Goal: Entertainment & Leisure: Consume media (video, audio)

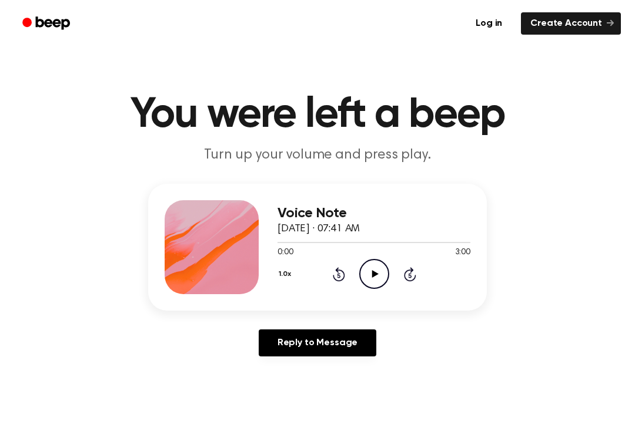
click at [380, 291] on div "Voice Note [DATE] · 07:41 AM 0:00 3:00 Your browser does not support the [objec…" at bounding box center [373, 247] width 193 height 94
click at [378, 279] on icon "Play Audio" at bounding box center [374, 274] width 30 height 30
click at [333, 272] on icon "Rewind 5 seconds" at bounding box center [338, 274] width 13 height 15
click at [316, 270] on div "1.0x Rewind 5 seconds Pause Audio Skip 5 seconds" at bounding box center [373, 274] width 193 height 30
click at [342, 270] on icon "Rewind 5 seconds" at bounding box center [338, 274] width 13 height 15
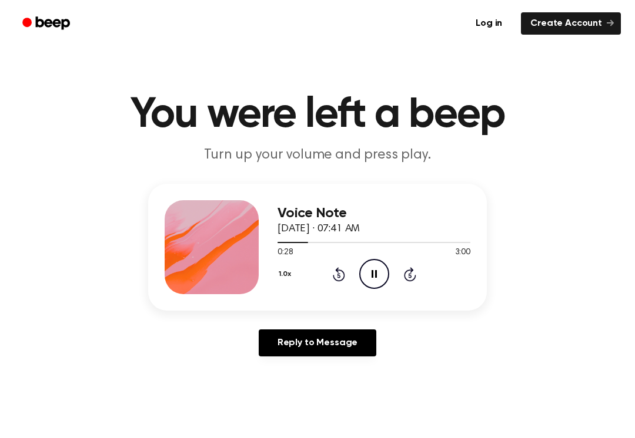
click at [333, 282] on icon "Rewind 5 seconds" at bounding box center [338, 274] width 13 height 15
click at [322, 274] on div "1.0x Rewind 5 seconds Pause Audio Skip 5 seconds" at bounding box center [373, 274] width 193 height 30
click at [346, 276] on div "1.0x Rewind 5 seconds Pause Audio Skip 5 seconds" at bounding box center [373, 274] width 193 height 30
click at [332, 281] on icon "Rewind 5 seconds" at bounding box center [338, 274] width 13 height 15
click at [341, 277] on icon "Rewind 5 seconds" at bounding box center [338, 274] width 13 height 15
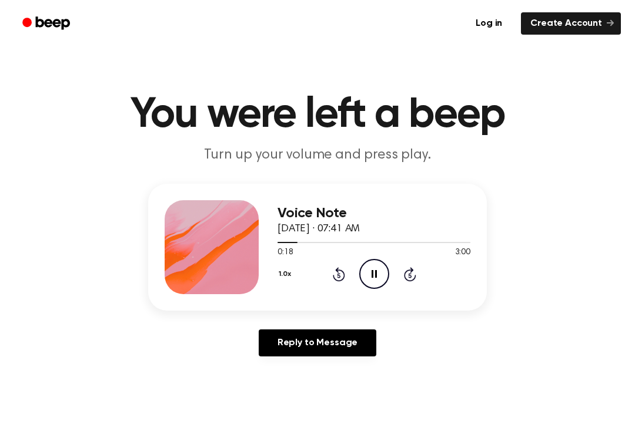
click at [340, 277] on icon "Rewind 5 seconds" at bounding box center [338, 274] width 13 height 15
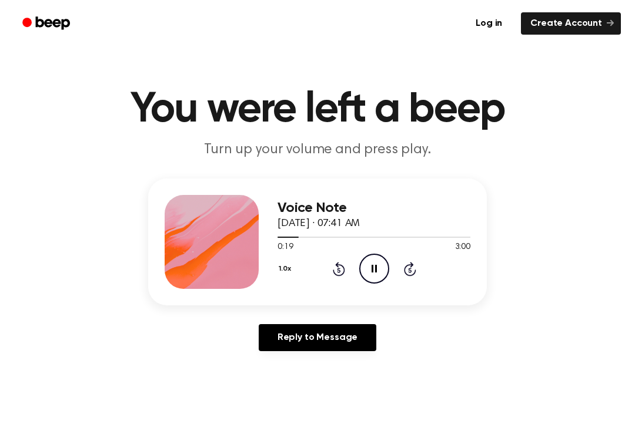
scroll to position [3, 0]
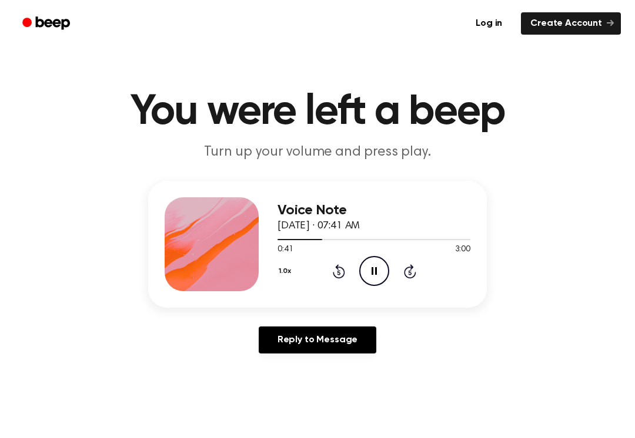
click at [391, 272] on div "1.0x Rewind 5 seconds Pause Audio Skip 5 seconds" at bounding box center [373, 271] width 193 height 30
click at [369, 264] on icon "Pause Audio" at bounding box center [374, 271] width 30 height 30
click at [388, 269] on circle at bounding box center [374, 271] width 29 height 29
click at [341, 273] on icon "Rewind 5 seconds" at bounding box center [338, 271] width 13 height 15
click at [371, 272] on icon at bounding box center [373, 271] width 5 height 8
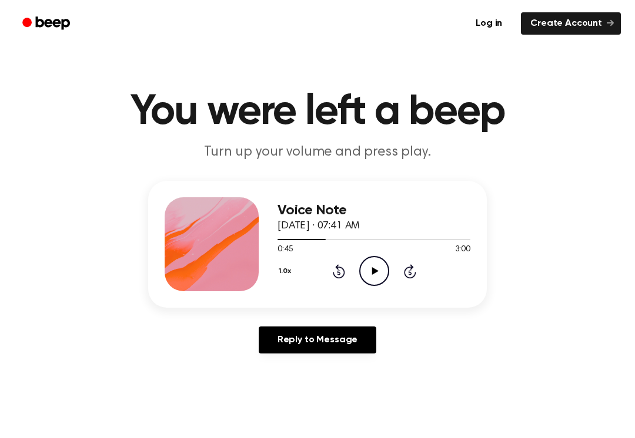
click at [358, 250] on div "0:45 3:00" at bounding box center [373, 250] width 193 height 12
click at [357, 250] on div "0:45 3:00" at bounding box center [373, 250] width 193 height 12
click at [382, 258] on icon "Play Audio" at bounding box center [374, 271] width 30 height 30
click at [373, 273] on icon at bounding box center [374, 271] width 6 height 8
click at [413, 260] on div "1.0x Rewind 5 seconds Pause Audio Skip 5 seconds" at bounding box center [373, 271] width 193 height 30
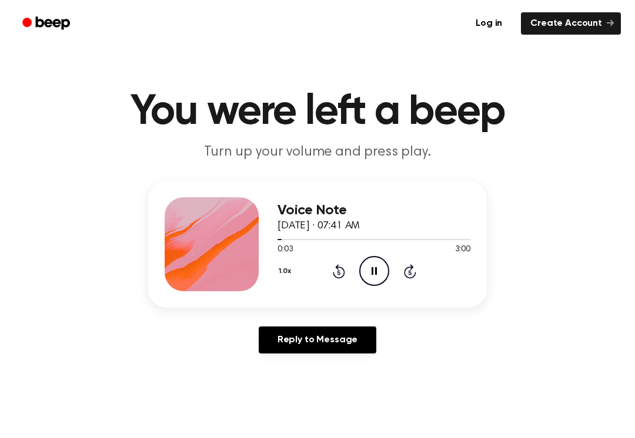
click at [413, 260] on div "1.0x Rewind 5 seconds Pause Audio Skip 5 seconds" at bounding box center [373, 271] width 193 height 30
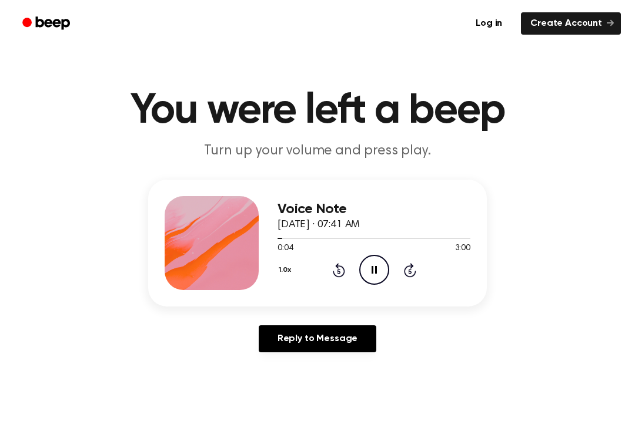
scroll to position [8, 0]
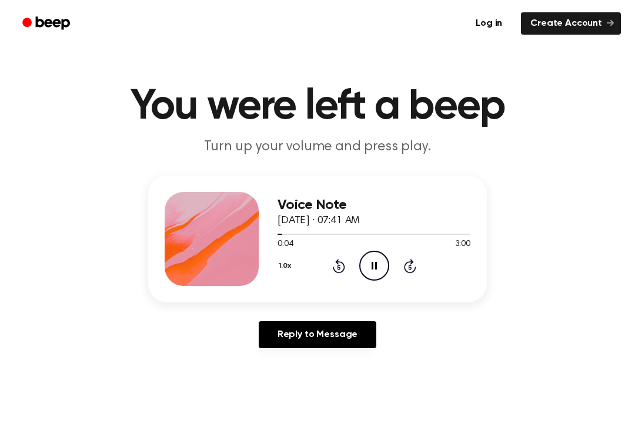
click at [412, 273] on icon at bounding box center [410, 266] width 12 height 14
click at [411, 273] on icon at bounding box center [410, 266] width 12 height 14
click at [399, 267] on div "1.0x Rewind 5 seconds Pause Audio Skip 5 seconds" at bounding box center [373, 266] width 193 height 30
click at [400, 273] on div "1.0x Rewind 5 seconds Pause Audio Skip 5 seconds" at bounding box center [373, 266] width 193 height 30
click at [403, 278] on div "1.0x Rewind 5 seconds Pause Audio Skip 5 seconds" at bounding box center [373, 266] width 193 height 30
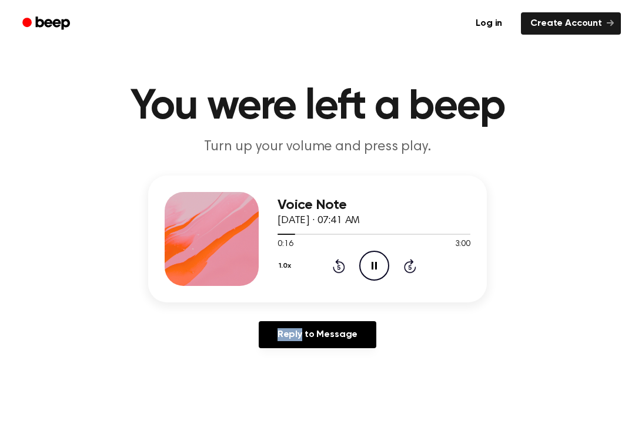
click at [414, 269] on icon "Skip 5 seconds" at bounding box center [409, 266] width 13 height 15
click at [405, 268] on icon at bounding box center [410, 266] width 12 height 14
click at [408, 268] on icon "Skip 5 seconds" at bounding box center [409, 266] width 13 height 15
click at [397, 261] on div "1.0x Rewind 5 seconds Pause Audio Skip 5 seconds" at bounding box center [373, 266] width 193 height 30
click at [420, 271] on div "1.0x Rewind 5 seconds Pause Audio Skip 5 seconds" at bounding box center [373, 266] width 193 height 30
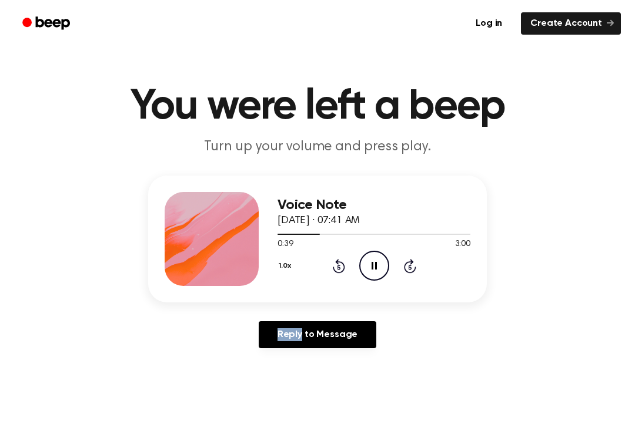
click at [412, 267] on icon "Skip 5 seconds" at bounding box center [409, 266] width 13 height 15
click at [413, 271] on icon at bounding box center [410, 266] width 12 height 14
click at [412, 272] on icon at bounding box center [410, 266] width 12 height 14
click at [404, 276] on div "1.0x Rewind 5 seconds Pause Audio Skip 5 seconds" at bounding box center [373, 266] width 193 height 30
click at [415, 274] on div "1.0x Rewind 5 seconds Pause Audio Skip 5 seconds" at bounding box center [373, 266] width 193 height 30
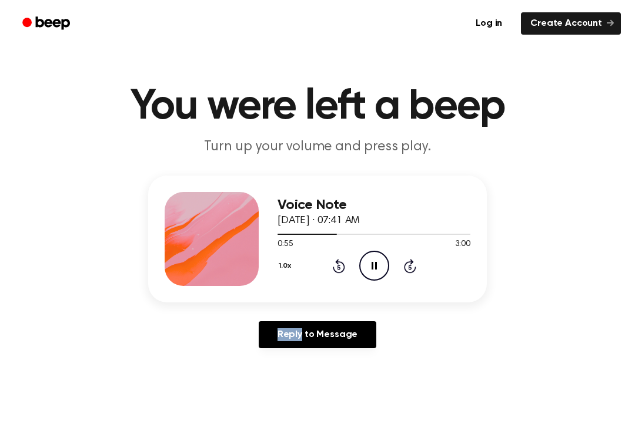
click at [397, 275] on div "1.0x Rewind 5 seconds Pause Audio Skip 5 seconds" at bounding box center [373, 266] width 193 height 30
click at [389, 277] on div "1.0x Rewind 5 seconds Pause Audio Skip 5 seconds" at bounding box center [373, 266] width 193 height 30
click at [392, 289] on div "Voice Note October 6, 2025 · 07:41 AM 0:57 3:00 Your browser does not support t…" at bounding box center [317, 239] width 339 height 127
click at [391, 289] on div "Voice Note October 6, 2025 · 07:41 AM 0:57 3:00 Your browser does not support t…" at bounding box center [317, 239] width 339 height 127
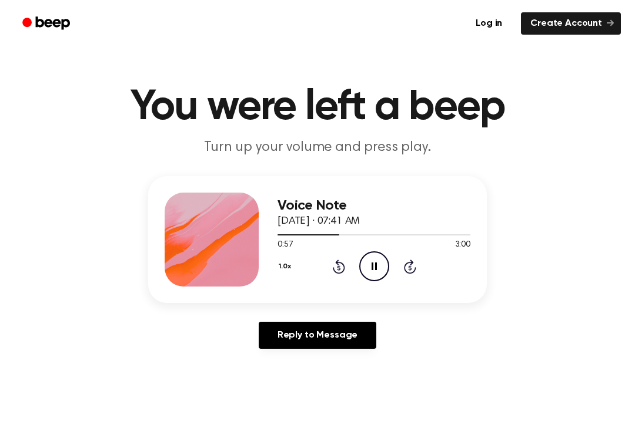
scroll to position [11, 0]
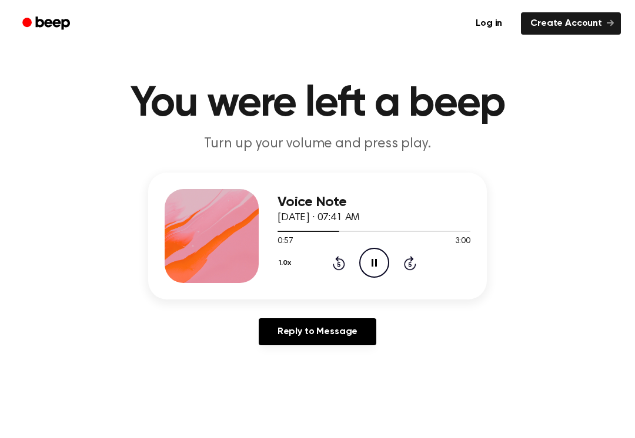
click at [392, 263] on div "1.0x Rewind 5 seconds Pause Audio Skip 5 seconds" at bounding box center [373, 263] width 193 height 30
click at [391, 263] on div "1.0x Rewind 5 seconds Pause Audio Skip 5 seconds" at bounding box center [373, 263] width 193 height 30
click at [403, 263] on icon "Skip 5 seconds" at bounding box center [409, 263] width 13 height 15
click at [393, 254] on div "1.0x Rewind 5 seconds Pause Audio Skip 5 seconds" at bounding box center [373, 263] width 193 height 30
click at [391, 267] on div "1.0x Rewind 5 seconds Pause Audio Skip 5 seconds" at bounding box center [373, 263] width 193 height 30
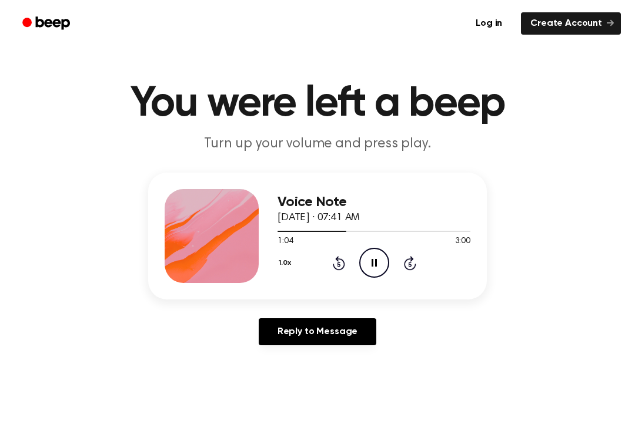
click at [398, 269] on div "1.0x Rewind 5 seconds Pause Audio Skip 5 seconds" at bounding box center [373, 263] width 193 height 30
click at [397, 269] on div "1.0x Rewind 5 seconds Pause Audio Skip 5 seconds" at bounding box center [373, 263] width 193 height 30
click at [404, 270] on icon "Skip 5 seconds" at bounding box center [409, 263] width 13 height 15
click at [401, 269] on div "1.0x Rewind 5 seconds Pause Audio Skip 5 seconds" at bounding box center [373, 263] width 193 height 30
click at [405, 266] on icon at bounding box center [410, 263] width 12 height 14
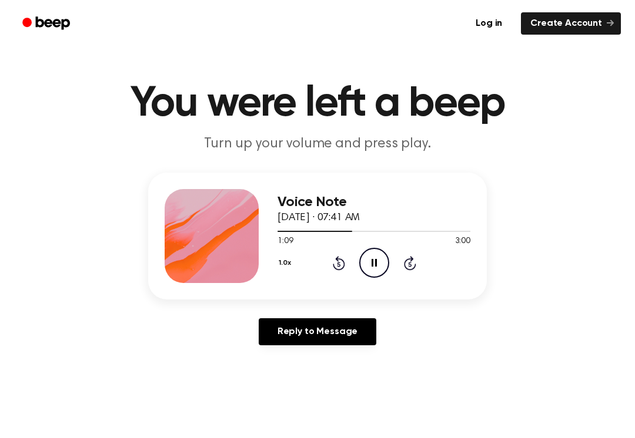
click at [405, 266] on icon at bounding box center [410, 263] width 12 height 14
click at [414, 262] on icon "Skip 5 seconds" at bounding box center [409, 263] width 13 height 15
click at [416, 263] on div "1.0x Rewind 5 seconds Pause Audio Skip 5 seconds" at bounding box center [373, 263] width 193 height 30
click at [410, 262] on icon at bounding box center [410, 263] width 12 height 14
click at [415, 256] on icon "Skip 5 seconds" at bounding box center [409, 263] width 13 height 15
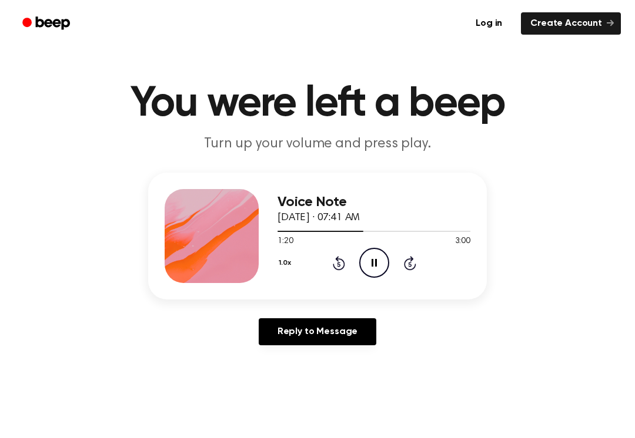
click at [418, 260] on div "1.0x Rewind 5 seconds Pause Audio Skip 5 seconds" at bounding box center [373, 263] width 193 height 30
click at [416, 269] on icon "Skip 5 seconds" at bounding box center [409, 263] width 13 height 15
click at [415, 268] on icon at bounding box center [410, 263] width 12 height 14
click at [413, 273] on div "1.0x Rewind 5 seconds Pause Audio Skip 5 seconds" at bounding box center [373, 263] width 193 height 30
click at [415, 275] on div "1.0x Rewind 5 seconds Pause Audio Skip 5 seconds" at bounding box center [373, 263] width 193 height 30
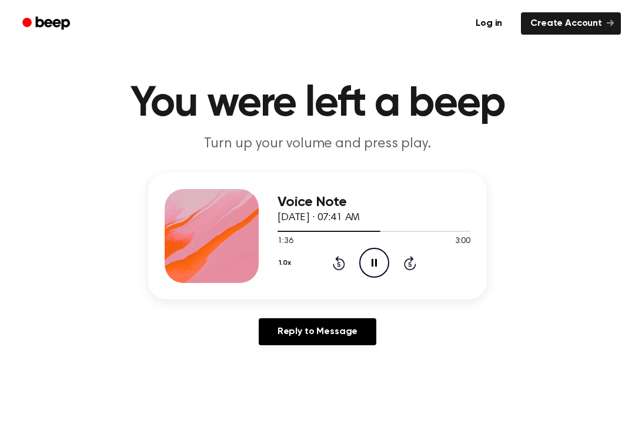
click at [401, 266] on div "1.0x Rewind 5 seconds Pause Audio Skip 5 seconds" at bounding box center [373, 263] width 193 height 30
click at [404, 270] on icon "Skip 5 seconds" at bounding box center [409, 263] width 13 height 15
click at [416, 269] on div "1.0x Rewind 5 seconds Pause Audio Skip 5 seconds" at bounding box center [373, 263] width 193 height 30
click at [413, 268] on icon at bounding box center [410, 263] width 12 height 14
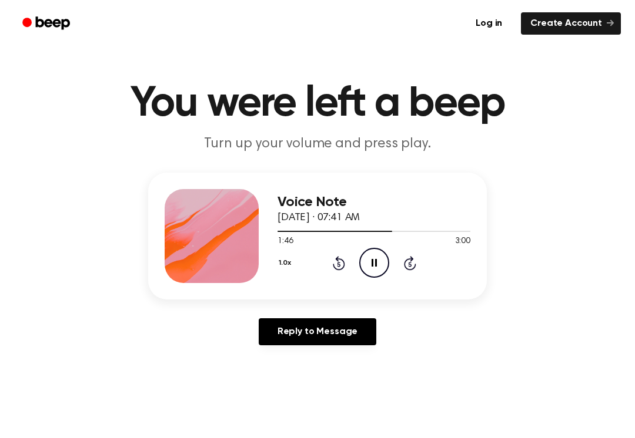
click at [413, 270] on icon at bounding box center [410, 263] width 12 height 14
click at [430, 275] on div "1.0x Rewind 5 seconds Pause Audio Skip 5 seconds" at bounding box center [373, 263] width 193 height 30
click at [428, 273] on div "1.0x Rewind 5 seconds Pause Audio Skip 5 seconds" at bounding box center [373, 263] width 193 height 30
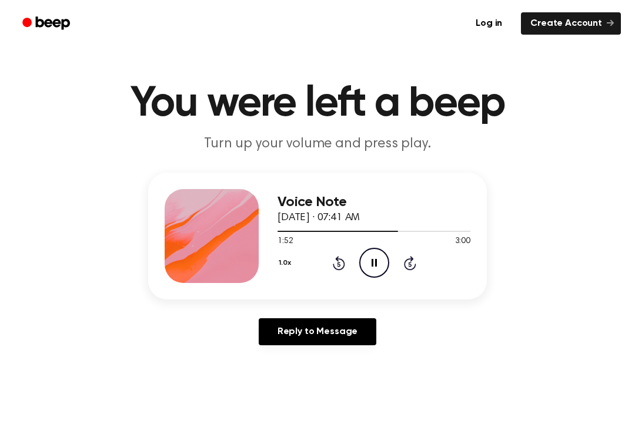
click at [417, 268] on div "1.0x Rewind 5 seconds Pause Audio Skip 5 seconds" at bounding box center [373, 263] width 193 height 30
click at [412, 267] on icon "Skip 5 seconds" at bounding box center [409, 263] width 13 height 15
click at [404, 269] on icon "Skip 5 seconds" at bounding box center [409, 263] width 13 height 15
click at [407, 268] on icon "Skip 5 seconds" at bounding box center [409, 263] width 13 height 15
click at [405, 270] on icon "Skip 5 seconds" at bounding box center [409, 263] width 13 height 15
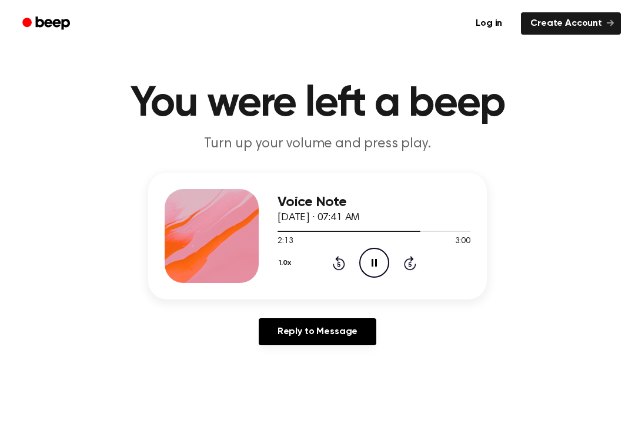
click at [414, 270] on icon "Skip 5 seconds" at bounding box center [409, 263] width 13 height 15
click at [398, 269] on div "1.0x Rewind 5 seconds Pause Audio Skip 5 seconds" at bounding box center [373, 263] width 193 height 30
click at [400, 272] on div "1.0x Rewind 5 seconds Pause Audio Skip 5 seconds" at bounding box center [373, 263] width 193 height 30
click at [350, 282] on div "Voice Note October 6, 2025 · 07:41 AM 2:19 3:00 Your browser does not support t…" at bounding box center [373, 236] width 193 height 94
click at [379, 270] on icon "Pause Audio" at bounding box center [374, 263] width 30 height 30
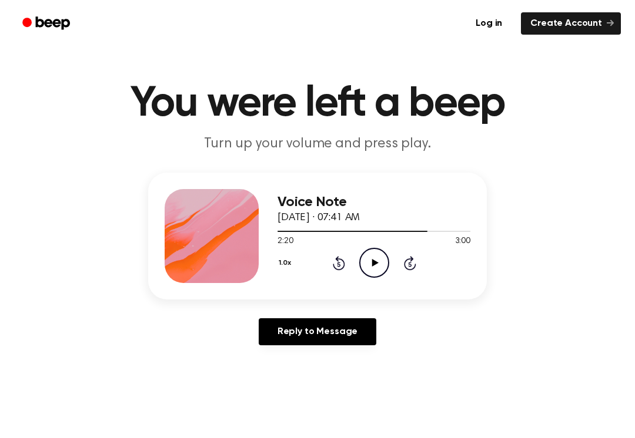
click at [379, 270] on icon "Play Audio" at bounding box center [374, 263] width 30 height 30
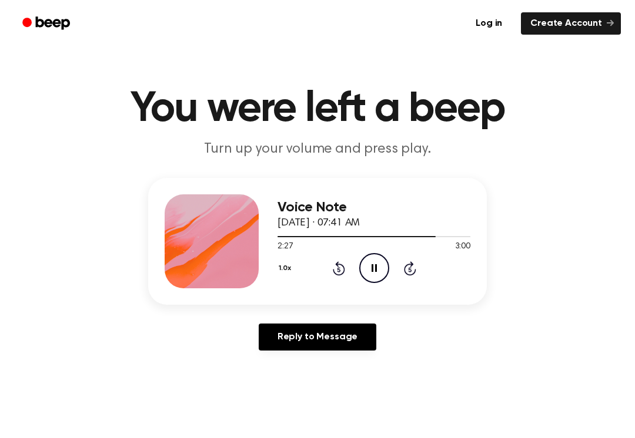
scroll to position [2, 0]
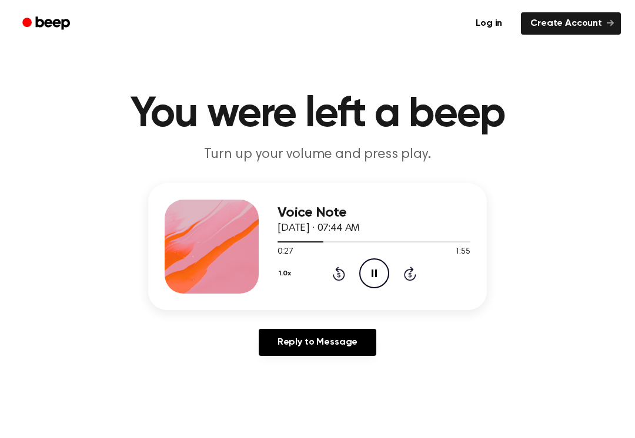
click at [352, 277] on div "1.0x Rewind 5 seconds Pause Audio Skip 5 seconds" at bounding box center [373, 274] width 193 height 30
click at [374, 271] on icon "Pause Audio" at bounding box center [374, 274] width 30 height 30
click at [364, 282] on icon "Play Audio" at bounding box center [374, 274] width 30 height 30
click at [401, 285] on div "1.0x Rewind 5 seconds Pause Audio Skip 5 seconds" at bounding box center [373, 274] width 193 height 30
click at [378, 281] on icon "Pause Audio" at bounding box center [374, 274] width 30 height 30
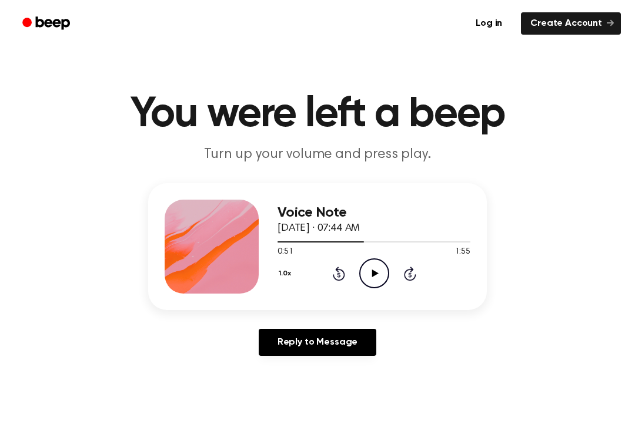
click at [343, 272] on icon at bounding box center [339, 274] width 12 height 14
click at [367, 277] on icon "Play Audio" at bounding box center [374, 274] width 30 height 30
click at [374, 267] on icon "Pause Audio" at bounding box center [374, 274] width 30 height 30
click at [378, 270] on icon "Play Audio" at bounding box center [374, 274] width 30 height 30
click at [371, 270] on icon "Pause Audio" at bounding box center [374, 274] width 30 height 30
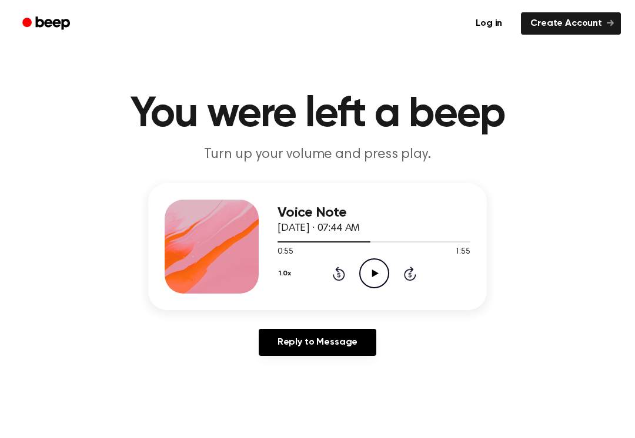
click at [374, 270] on icon "Play Audio" at bounding box center [374, 274] width 30 height 30
click at [373, 276] on icon at bounding box center [374, 274] width 6 height 8
click at [380, 269] on icon "Play Audio" at bounding box center [374, 274] width 30 height 30
click at [408, 286] on div "1.0x Rewind 5 seconds Pause Audio Skip 5 seconds" at bounding box center [373, 274] width 193 height 30
click at [413, 284] on div "1.0x Rewind 5 seconds Pause Audio Skip 5 seconds" at bounding box center [373, 274] width 193 height 30
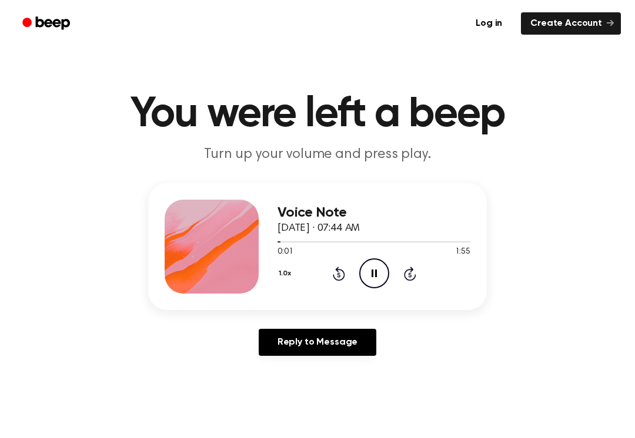
click at [396, 280] on div "1.0x Rewind 5 seconds Pause Audio Skip 5 seconds" at bounding box center [373, 274] width 193 height 30
click at [406, 284] on div "1.0x Rewind 5 seconds Pause Audio Skip 5 seconds" at bounding box center [373, 274] width 193 height 30
click at [403, 279] on icon "Skip 5 seconds" at bounding box center [409, 273] width 13 height 15
click at [401, 277] on div "1.0x Rewind 5 seconds Pause Audio Skip 5 seconds" at bounding box center [373, 274] width 193 height 30
click at [403, 271] on icon "Skip 5 seconds" at bounding box center [409, 273] width 13 height 15
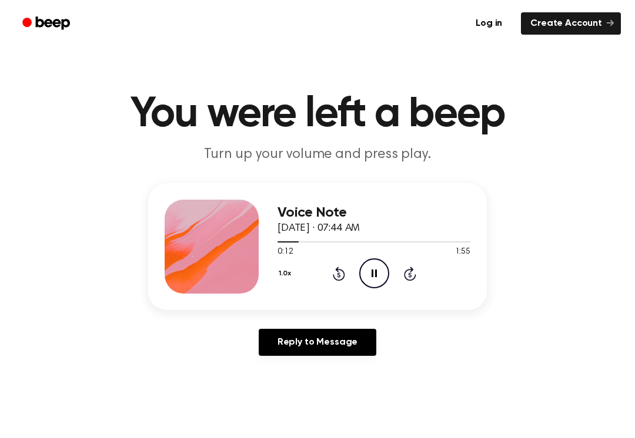
click at [401, 269] on div "1.0x Rewind 5 seconds Pause Audio Skip 5 seconds" at bounding box center [373, 274] width 193 height 30
click at [398, 277] on div "1.0x Rewind 5 seconds Pause Audio Skip 5 seconds" at bounding box center [373, 274] width 193 height 30
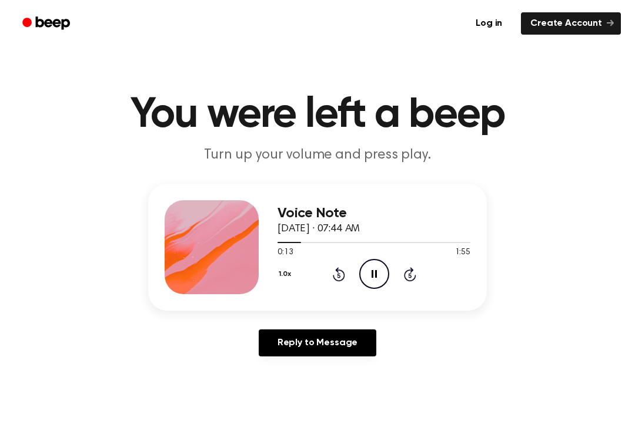
click at [396, 272] on div "1.0x Rewind 5 seconds Pause Audio Skip 5 seconds" at bounding box center [373, 274] width 193 height 30
click at [396, 271] on div "1.0x Rewind 5 seconds Pause Audio Skip 5 seconds" at bounding box center [373, 274] width 193 height 30
click at [404, 280] on icon "Skip 5 seconds" at bounding box center [409, 274] width 13 height 15
click at [416, 281] on div "1.0x Rewind 5 seconds Pause Audio Skip 5 seconds" at bounding box center [373, 274] width 193 height 30
click at [417, 282] on div "1.0x Rewind 5 seconds Pause Audio Skip 5 seconds" at bounding box center [373, 274] width 193 height 30
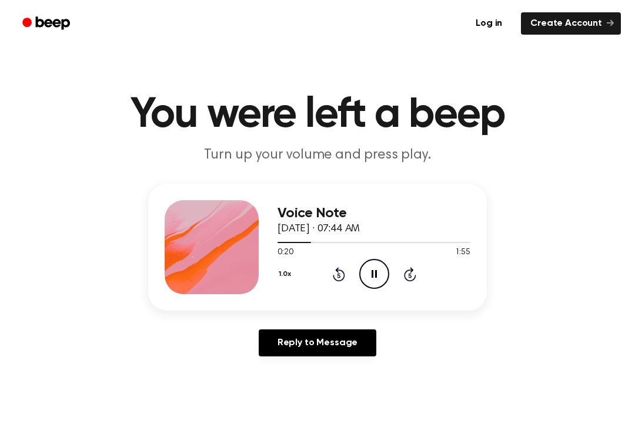
click at [411, 281] on icon at bounding box center [410, 274] width 12 height 14
click at [411, 287] on div "1.0x Rewind 5 seconds Pause Audio Skip 5 seconds" at bounding box center [373, 274] width 193 height 30
click at [404, 284] on div "1.0x Rewind 5 seconds Pause Audio Skip 5 seconds" at bounding box center [373, 274] width 193 height 30
click at [394, 278] on div "1.0x Rewind 5 seconds Pause Audio Skip 5 seconds" at bounding box center [373, 274] width 193 height 30
click at [380, 274] on icon "Pause Audio" at bounding box center [374, 274] width 30 height 30
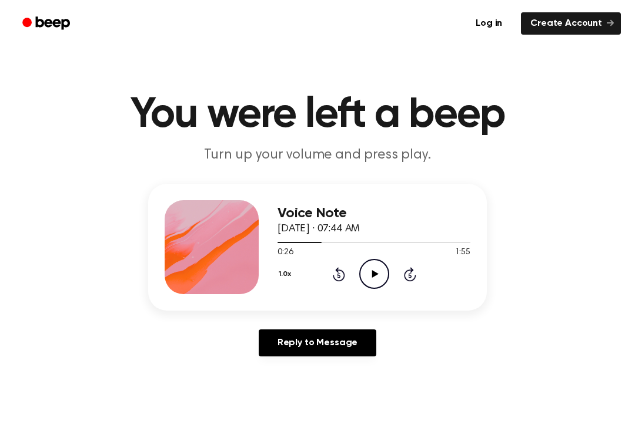
click at [406, 272] on icon at bounding box center [410, 274] width 12 height 14
click at [417, 280] on div "1.0x Rewind 5 seconds Play Audio Skip 5 seconds" at bounding box center [373, 274] width 193 height 30
click at [416, 274] on icon "Skip 5 seconds" at bounding box center [409, 274] width 13 height 15
click at [433, 278] on div "1.0x Rewind 5 seconds Play Audio Skip 5 seconds" at bounding box center [373, 274] width 193 height 30
click at [430, 276] on div "1.0x Rewind 5 seconds Play Audio Skip 5 seconds" at bounding box center [373, 274] width 193 height 30
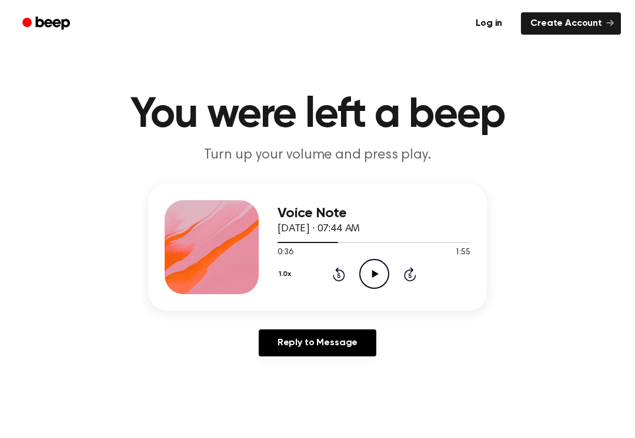
click at [404, 273] on icon at bounding box center [410, 274] width 12 height 14
click at [390, 282] on div "1.0x Rewind 5 seconds Play Audio Skip 5 seconds" at bounding box center [373, 274] width 193 height 30
click at [391, 279] on div "1.0x Rewind 5 seconds Play Audio Skip 5 seconds" at bounding box center [373, 274] width 193 height 30
click at [397, 279] on div "1.0x Rewind 5 seconds Play Audio Skip 5 seconds" at bounding box center [373, 274] width 193 height 30
click at [391, 277] on div "1.0x Rewind 5 seconds Play Audio Skip 5 seconds" at bounding box center [373, 274] width 193 height 30
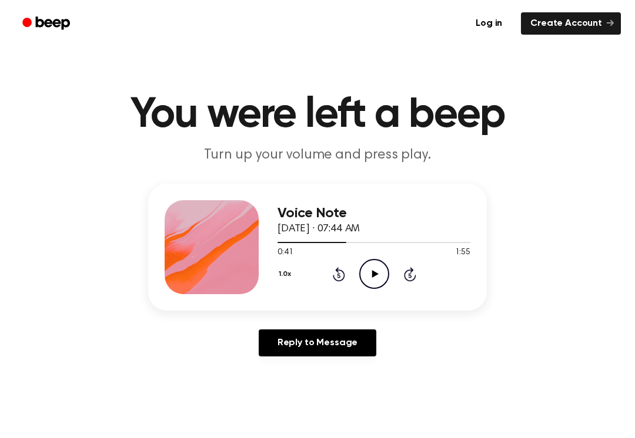
click at [390, 286] on div "1.0x Rewind 5 seconds Play Audio Skip 5 seconds" at bounding box center [373, 274] width 193 height 30
click at [403, 275] on icon "Skip 5 seconds" at bounding box center [409, 274] width 13 height 15
click at [418, 276] on div "1.0x Rewind 5 seconds Play Audio Skip 5 seconds" at bounding box center [373, 274] width 193 height 30
click at [405, 277] on icon at bounding box center [410, 274] width 12 height 14
click at [401, 280] on div "1.0x Rewind 5 seconds Play Audio Skip 5 seconds" at bounding box center [373, 274] width 193 height 30
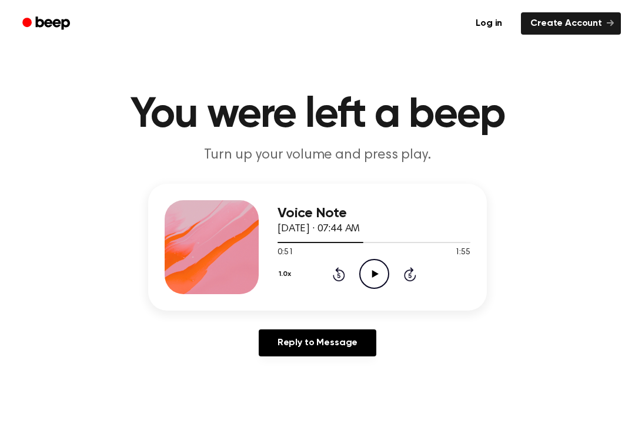
click at [403, 284] on div "1.0x Rewind 5 seconds Play Audio Skip 5 seconds" at bounding box center [373, 274] width 193 height 30
click at [400, 290] on div "Voice Note [DATE] · 07:44 AM 0:51 1:55 Your browser does not support the [objec…" at bounding box center [373, 247] width 193 height 94
click at [405, 286] on div "1.0x Rewind 5 seconds Play Audio Skip 5 seconds" at bounding box center [373, 274] width 193 height 30
click at [400, 283] on div "1.0x Rewind 5 seconds Play Audio Skip 5 seconds" at bounding box center [373, 274] width 193 height 30
click at [401, 295] on div "Voice Note [DATE] · 07:44 AM 0:51 1:55 Your browser does not support the [objec…" at bounding box center [317, 247] width 339 height 127
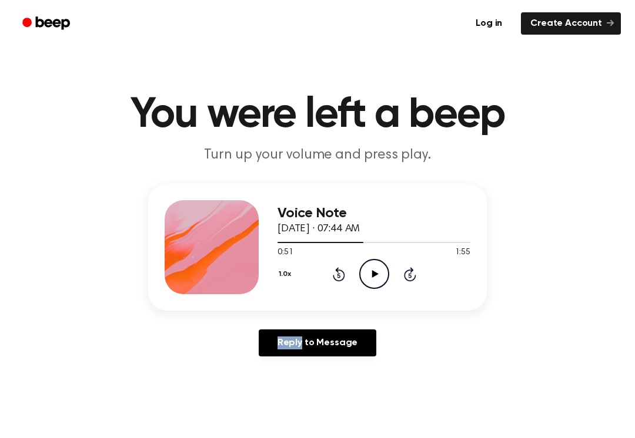
click at [398, 273] on div "1.0x Rewind 5 seconds Play Audio Skip 5 seconds" at bounding box center [373, 274] width 193 height 30
click at [404, 282] on icon "Skip 5 seconds" at bounding box center [409, 274] width 13 height 15
click at [408, 285] on div "1.0x Rewind 5 seconds Play Audio Skip 5 seconds" at bounding box center [373, 274] width 193 height 30
click at [406, 280] on icon "Skip 5 seconds" at bounding box center [409, 274] width 13 height 15
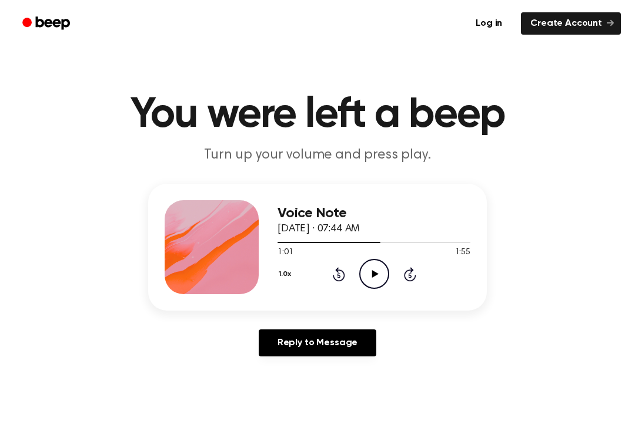
click at [408, 277] on icon "Skip 5 seconds" at bounding box center [409, 274] width 13 height 15
click at [406, 282] on icon "Skip 5 seconds" at bounding box center [409, 274] width 13 height 15
click at [399, 284] on div "1.0x Rewind 5 seconds Play Audio Skip 5 seconds" at bounding box center [373, 274] width 193 height 30
click at [402, 283] on div "1.0x Rewind 5 seconds Play Audio Skip 5 seconds" at bounding box center [373, 274] width 193 height 30
click at [417, 289] on div "1.0x Rewind 5 seconds Play Audio Skip 5 seconds" at bounding box center [373, 274] width 193 height 30
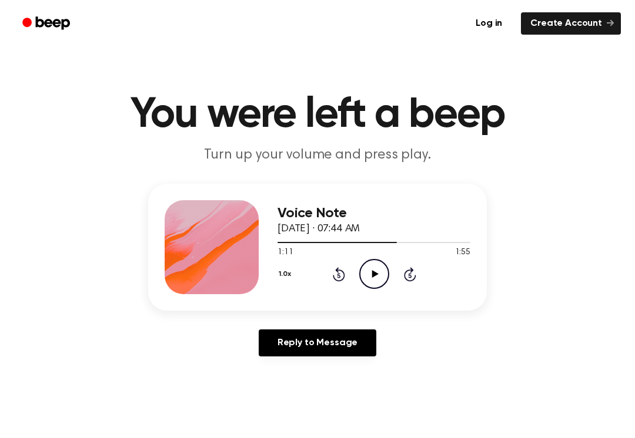
click at [406, 292] on div "Voice Note [DATE] · 07:44 AM 1:11 1:55 Your browser does not support the [objec…" at bounding box center [373, 247] width 193 height 94
click at [415, 294] on div "Voice Note [DATE] · 07:44 AM 1:11 1:55 Your browser does not support the [objec…" at bounding box center [373, 247] width 193 height 94
click at [406, 303] on div "Voice Note [DATE] · 07:44 AM 1:11 1:55 Your browser does not support the [objec…" at bounding box center [317, 247] width 339 height 127
click at [417, 282] on div "1.0x Rewind 5 seconds Play Audio Skip 5 seconds" at bounding box center [373, 274] width 193 height 30
click at [401, 277] on div "1.0x Rewind 5 seconds Play Audio Skip 5 seconds" at bounding box center [373, 274] width 193 height 30
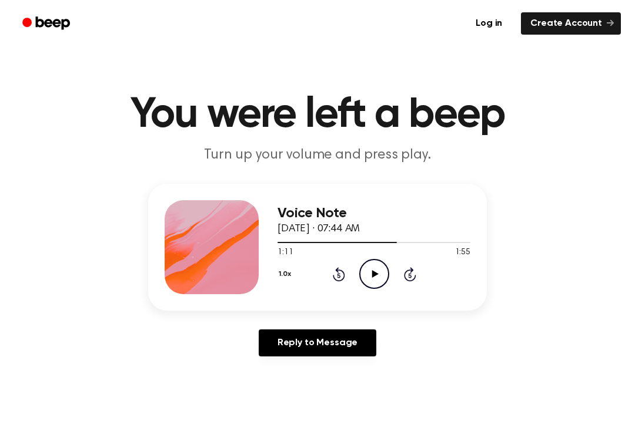
click at [403, 277] on icon "Skip 5 seconds" at bounding box center [409, 274] width 13 height 15
click at [406, 277] on icon "Skip 5 seconds" at bounding box center [409, 274] width 13 height 15
click at [411, 277] on icon "Skip 5 seconds" at bounding box center [409, 274] width 13 height 15
click at [415, 280] on icon "Skip 5 seconds" at bounding box center [409, 274] width 13 height 15
click at [416, 281] on icon "Skip 5 seconds" at bounding box center [409, 274] width 13 height 15
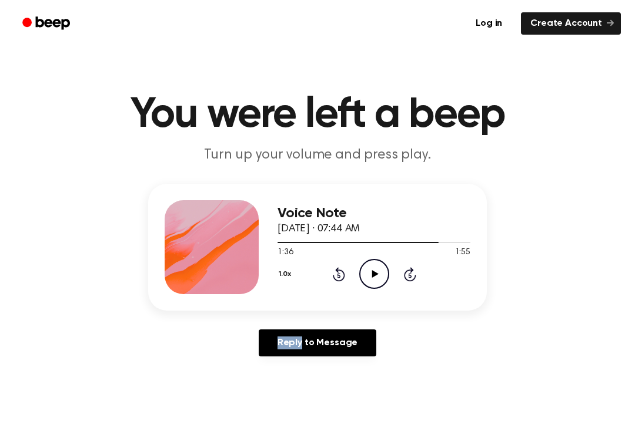
click at [437, 283] on div "1.0x Rewind 5 seconds Play Audio Skip 5 seconds" at bounding box center [373, 274] width 193 height 30
click at [422, 282] on div "1.0x Rewind 5 seconds Play Audio Skip 5 seconds" at bounding box center [373, 274] width 193 height 30
click at [367, 290] on div "Voice Note [DATE] · 07:44 AM 1:36 1:55 Your browser does not support the [objec…" at bounding box center [373, 247] width 193 height 94
click at [384, 283] on icon "Play Audio" at bounding box center [374, 274] width 30 height 30
click at [368, 284] on icon "Pause Audio" at bounding box center [374, 274] width 30 height 30
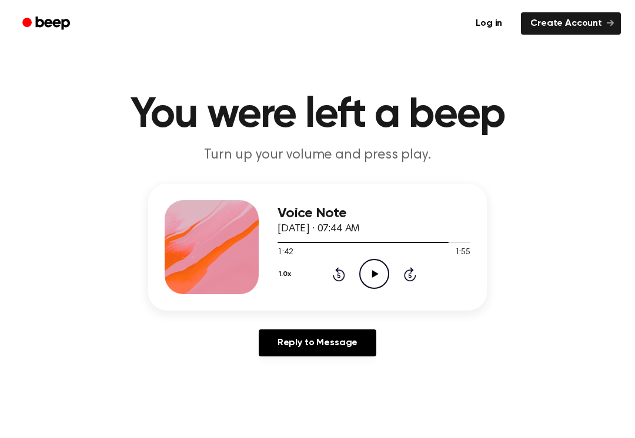
click at [380, 292] on div "Voice Note [DATE] · 07:44 AM 1:42 1:55 Your browser does not support the [objec…" at bounding box center [373, 247] width 193 height 94
click at [375, 272] on icon "Play Audio" at bounding box center [374, 274] width 30 height 30
click at [386, 274] on icon "Pause Audio" at bounding box center [374, 274] width 30 height 30
click at [379, 283] on icon "Play Audio" at bounding box center [374, 274] width 30 height 30
